Goal: Browse casually: Explore the website without a specific task or goal

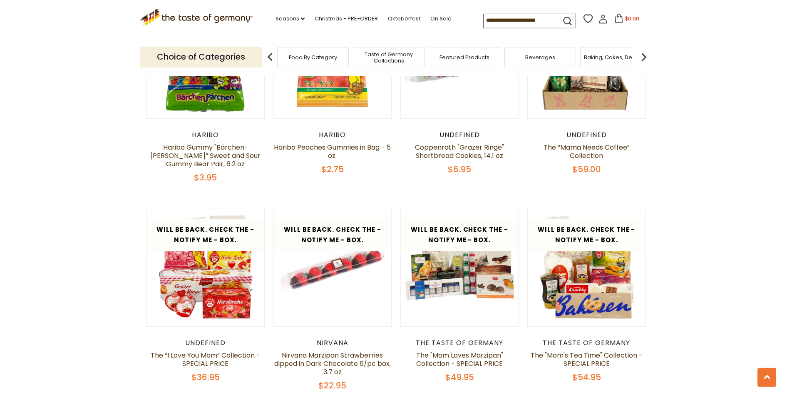
scroll to position [552, 0]
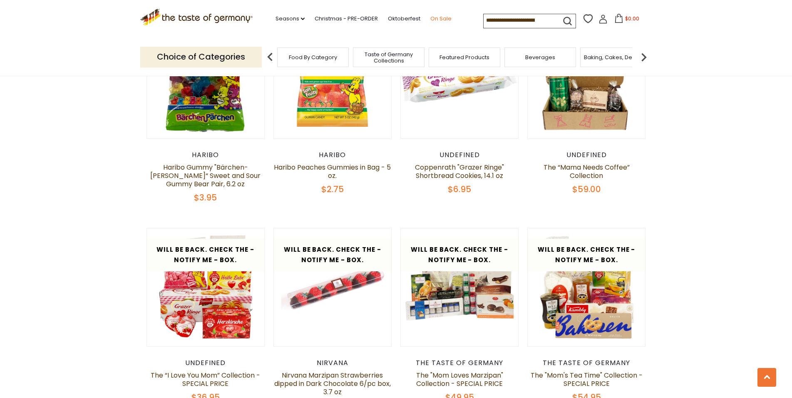
click at [430, 18] on link "On Sale" at bounding box center [440, 18] width 21 height 9
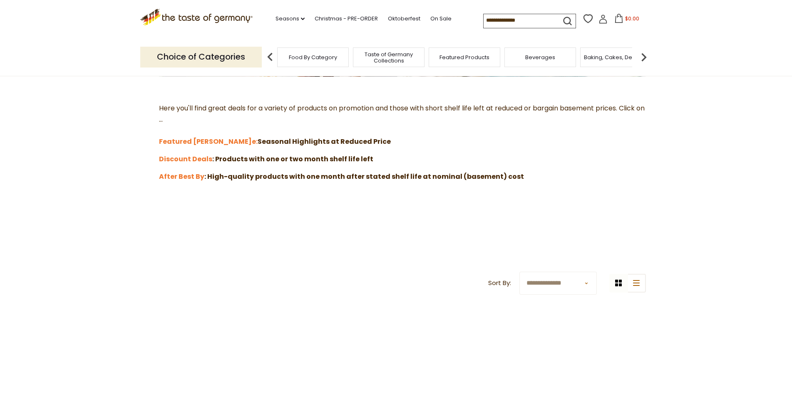
scroll to position [212, 0]
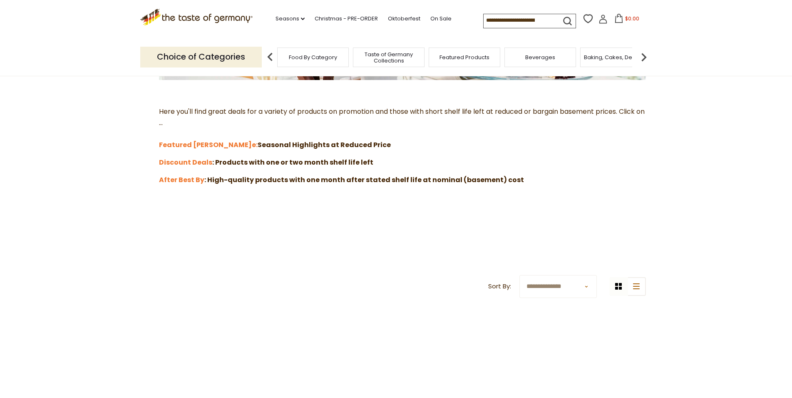
click at [124, 212] on section "**********" at bounding box center [396, 131] width 792 height 539
click at [315, 17] on link "Christmas - PRE-ORDER" at bounding box center [346, 18] width 63 height 9
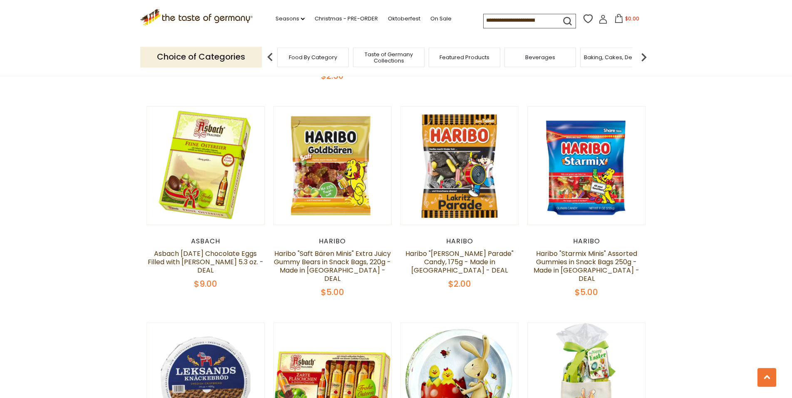
scroll to position [1571, 0]
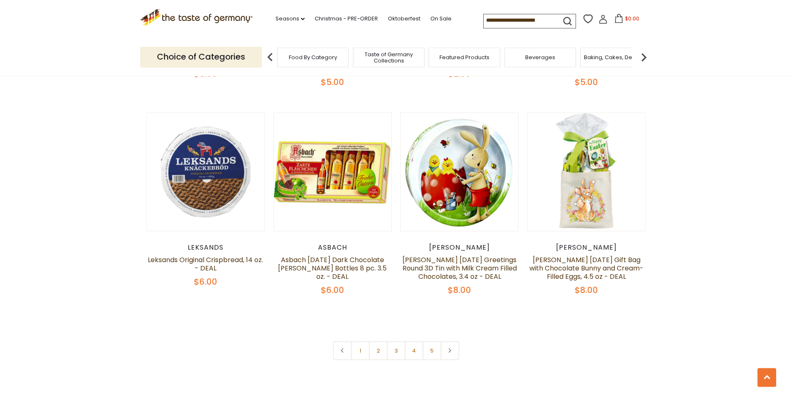
scroll to position [1783, 0]
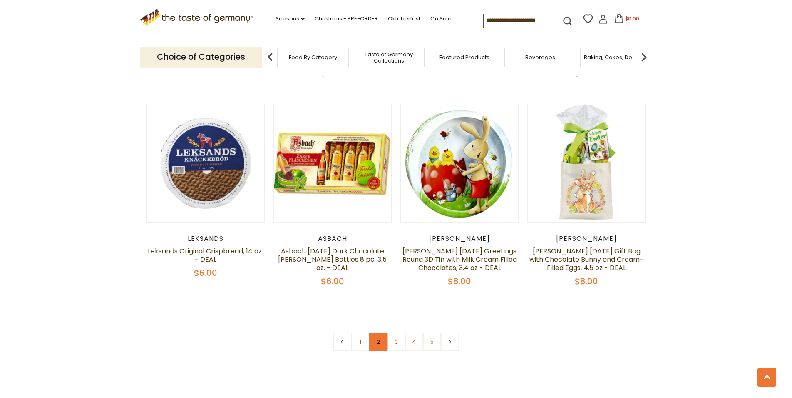
click at [378, 332] on link "2" at bounding box center [378, 341] width 19 height 19
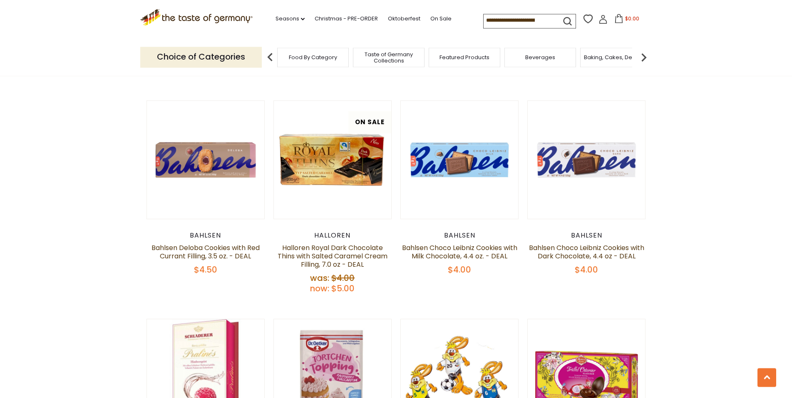
scroll to position [765, 0]
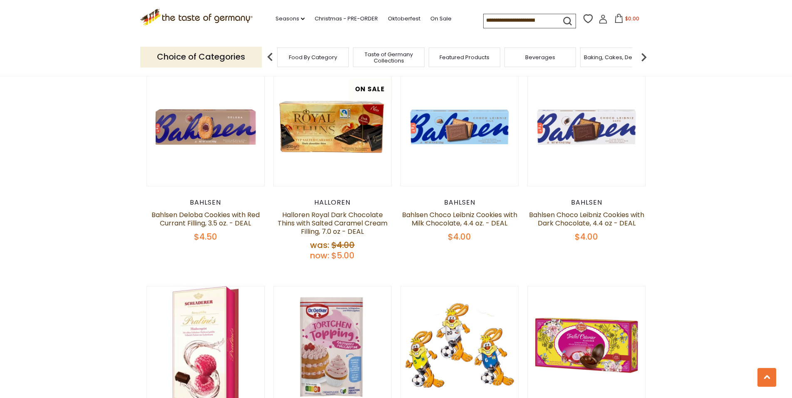
click at [691, 167] on section "**********" at bounding box center [396, 371] width 792 height 2124
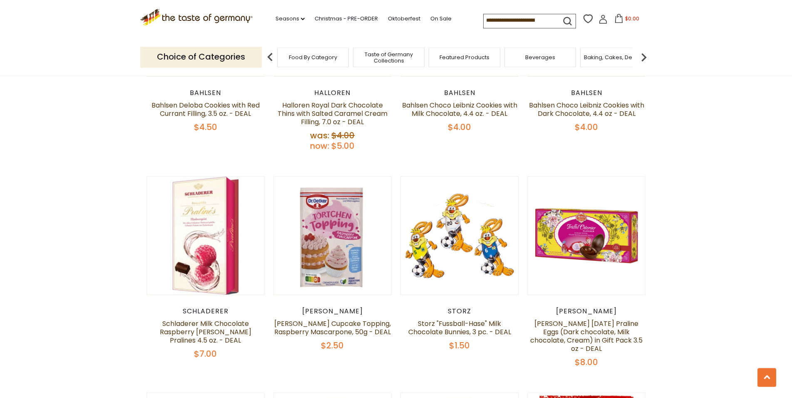
scroll to position [892, 0]
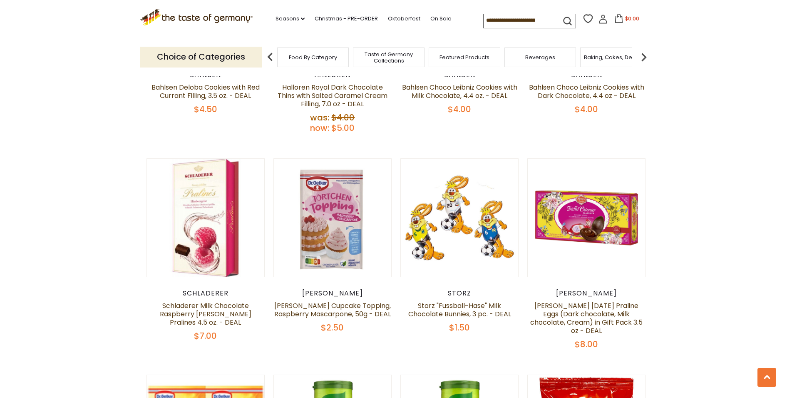
click at [681, 144] on section "**********" at bounding box center [396, 244] width 792 height 2124
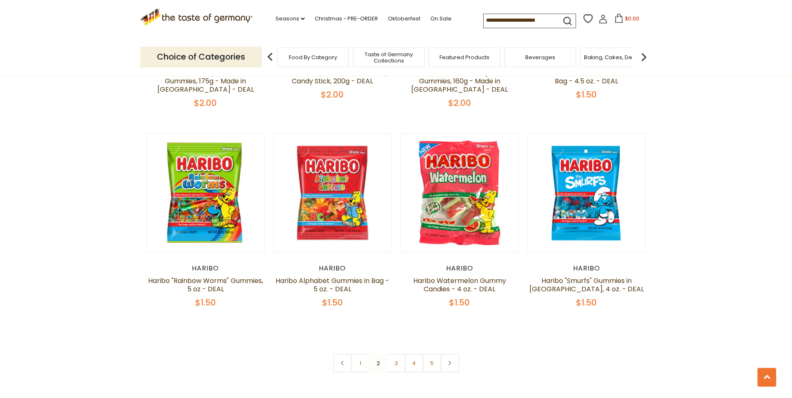
scroll to position [1826, 0]
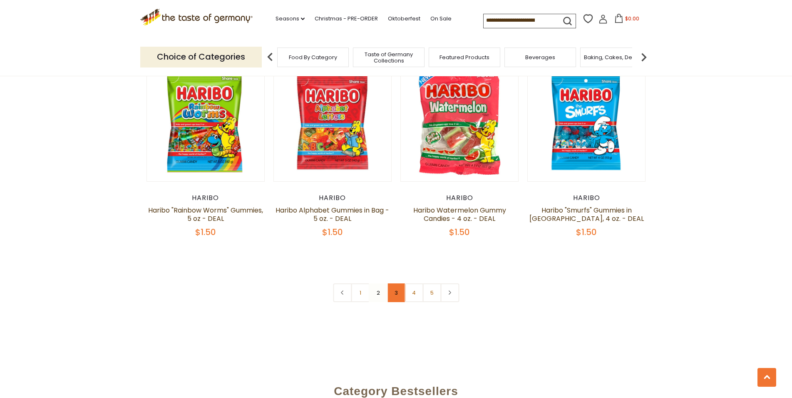
click at [395, 283] on link "3" at bounding box center [396, 292] width 19 height 19
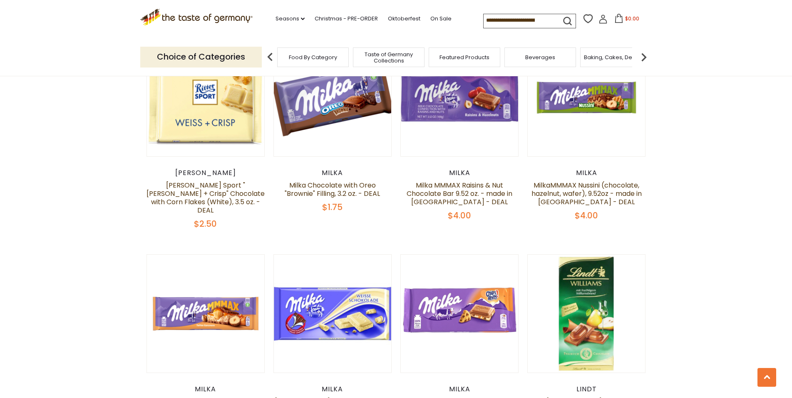
scroll to position [765, 0]
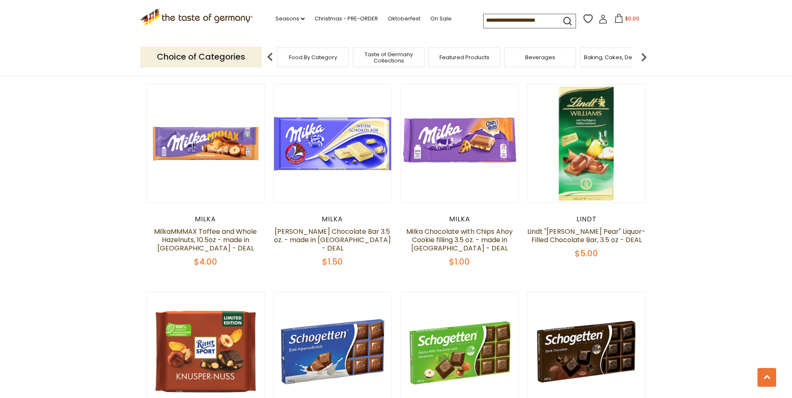
click at [697, 99] on section "**********" at bounding box center [396, 374] width 792 height 2130
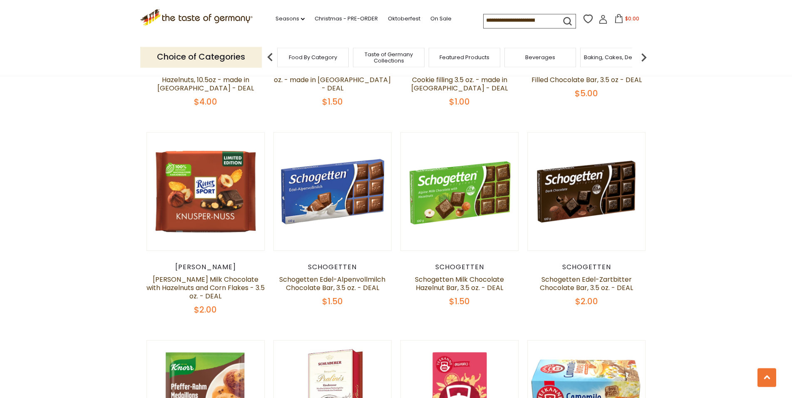
scroll to position [934, 0]
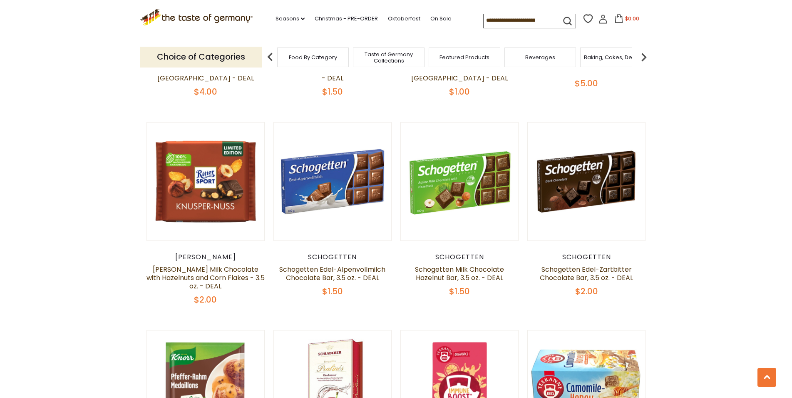
click at [698, 95] on section "**********" at bounding box center [396, 205] width 792 height 2130
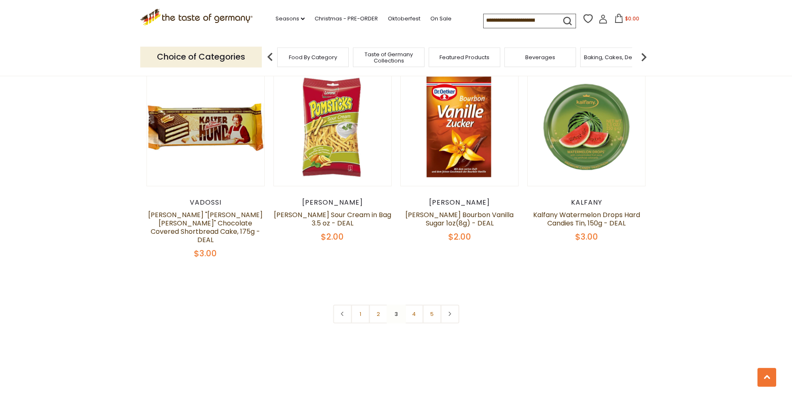
scroll to position [1826, 0]
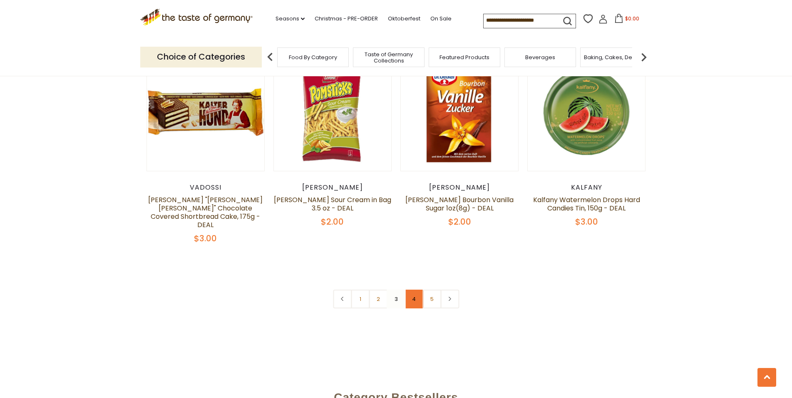
click at [418, 289] on link "4" at bounding box center [414, 298] width 19 height 19
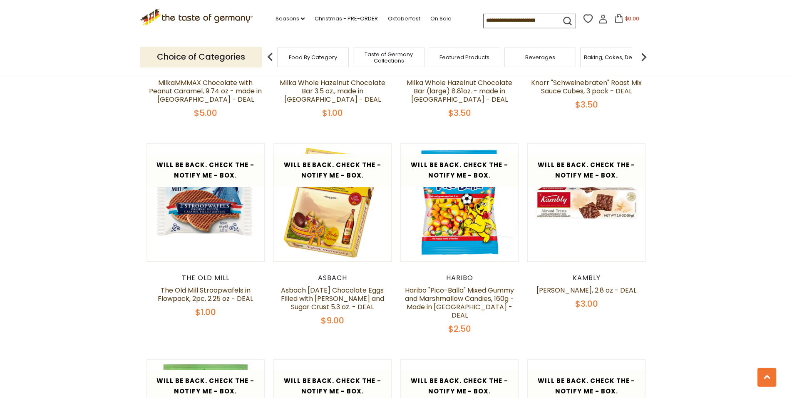
scroll to position [1317, 0]
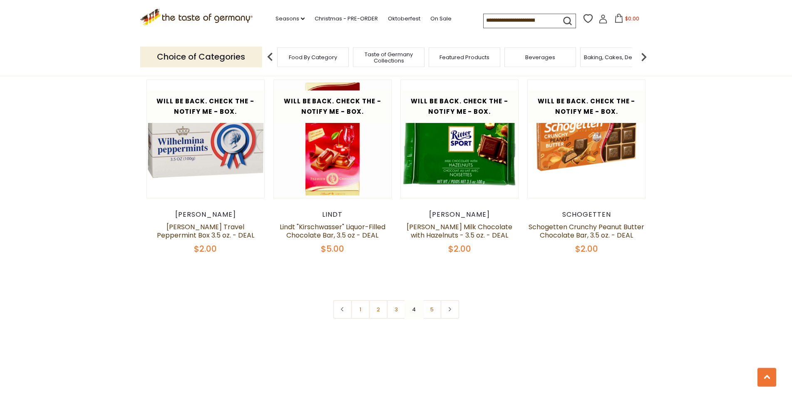
scroll to position [1826, 0]
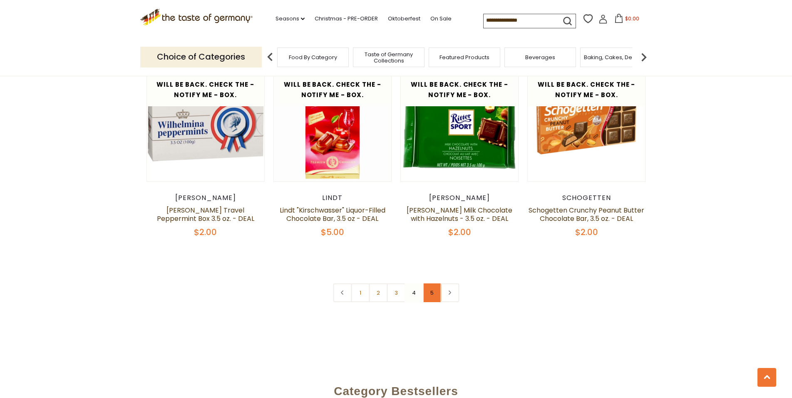
click at [432, 283] on link "5" at bounding box center [431, 292] width 19 height 19
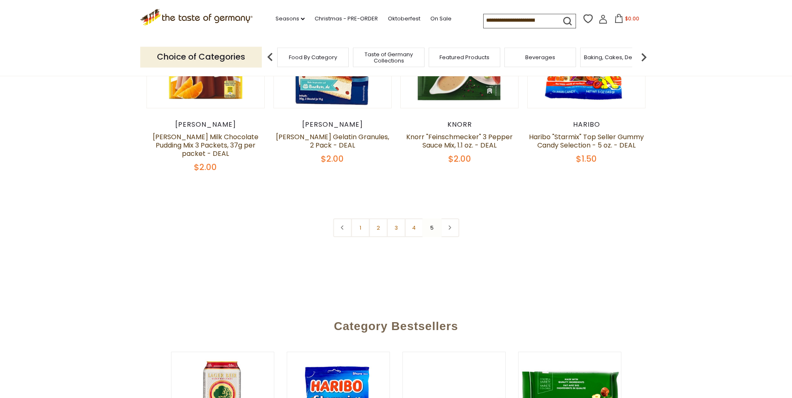
scroll to position [213, 0]
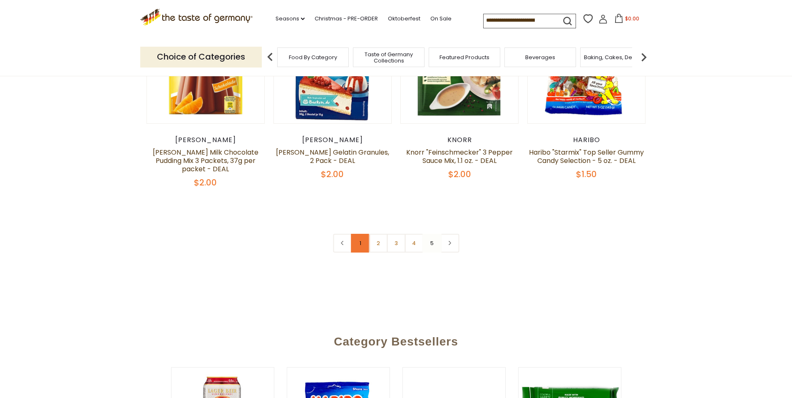
click at [357, 243] on link "1" at bounding box center [360, 243] width 19 height 19
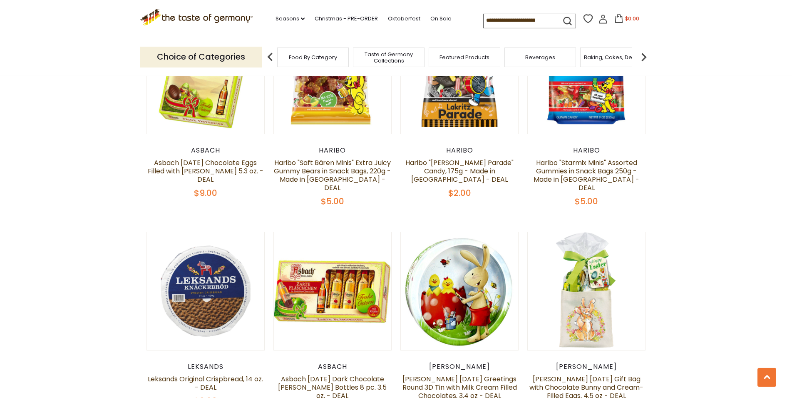
scroll to position [1699, 0]
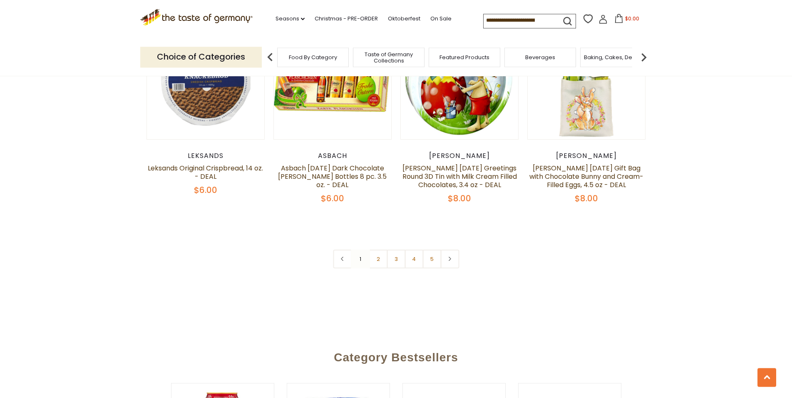
scroll to position [1869, 0]
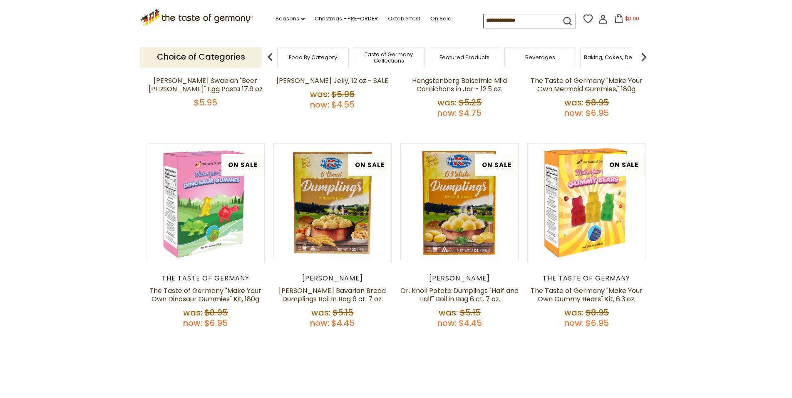
scroll to position [212, 0]
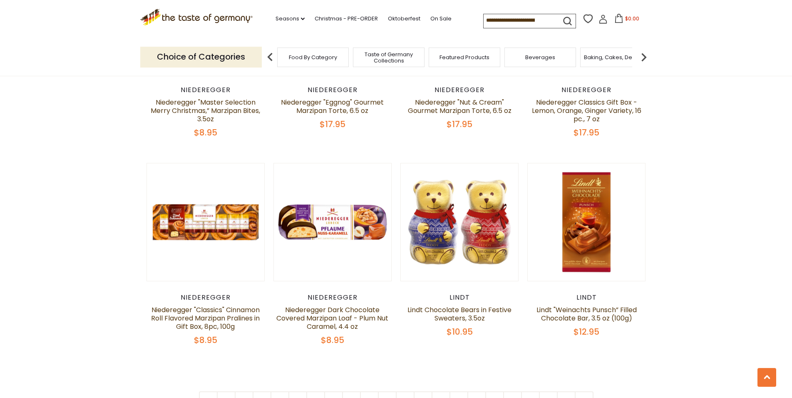
scroll to position [1953, 0]
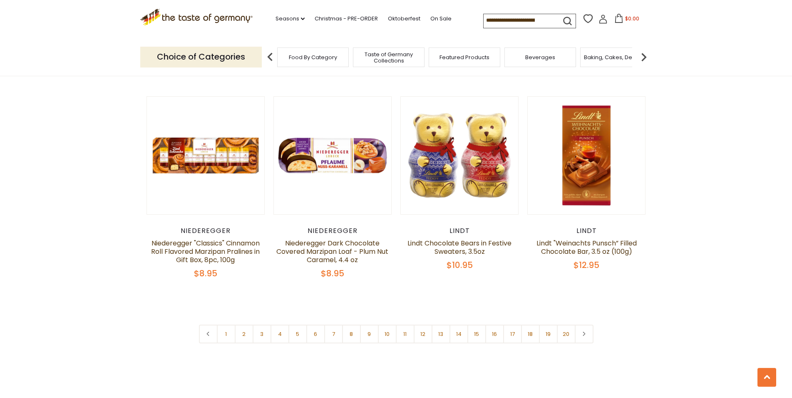
scroll to position [1995, 0]
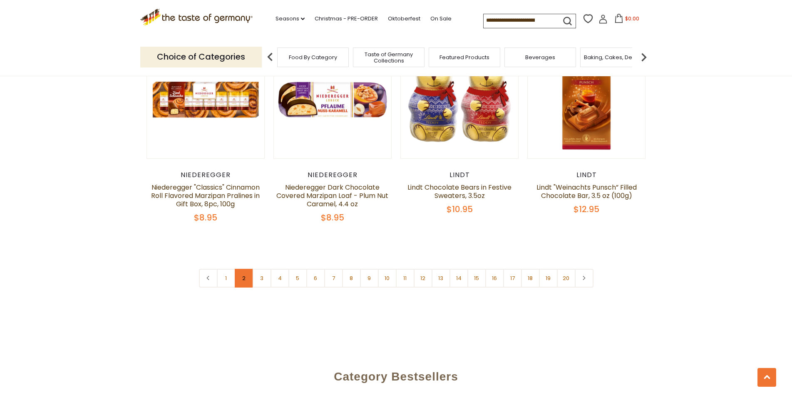
click at [243, 268] on link "2" at bounding box center [244, 277] width 19 height 19
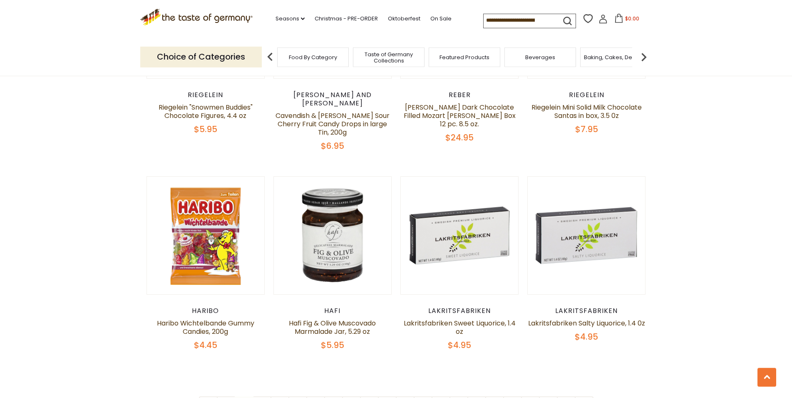
scroll to position [1897, 0]
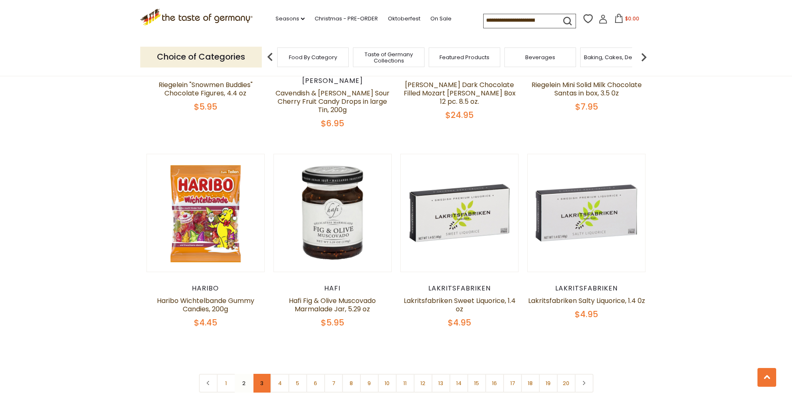
click at [261, 373] on link "3" at bounding box center [262, 382] width 19 height 19
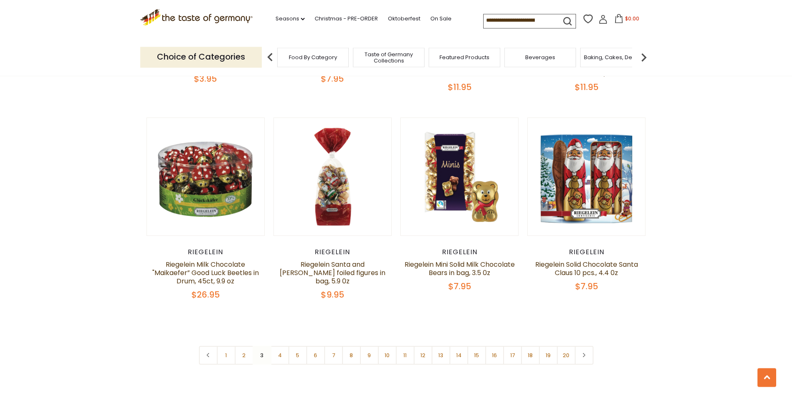
scroll to position [1982, 0]
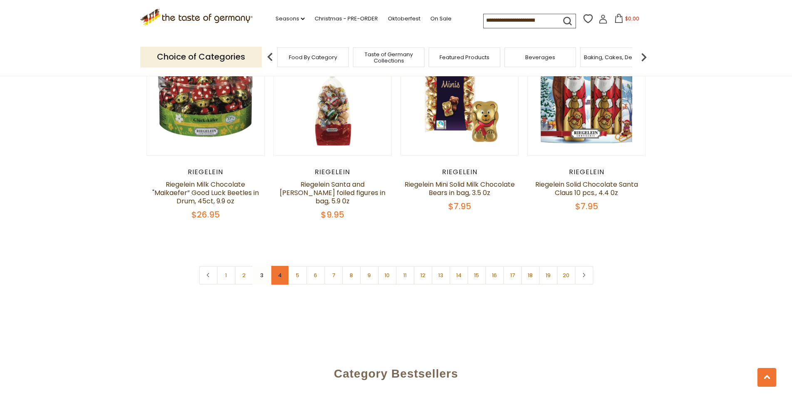
click at [279, 266] on link "4" at bounding box center [280, 275] width 19 height 19
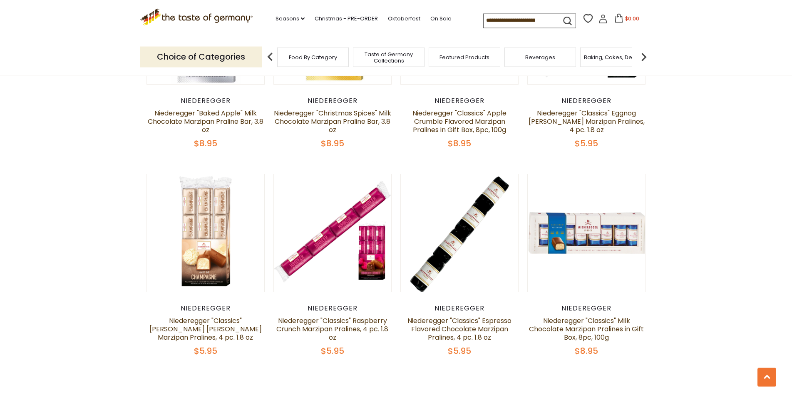
scroll to position [1854, 0]
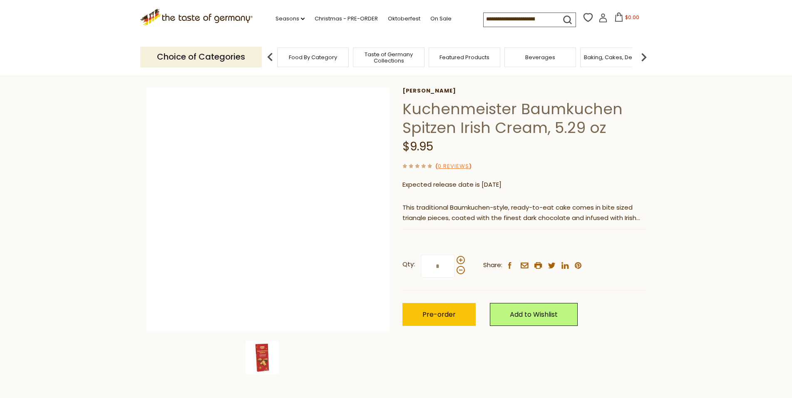
scroll to position [42, 0]
